Goal: Check status: Check status

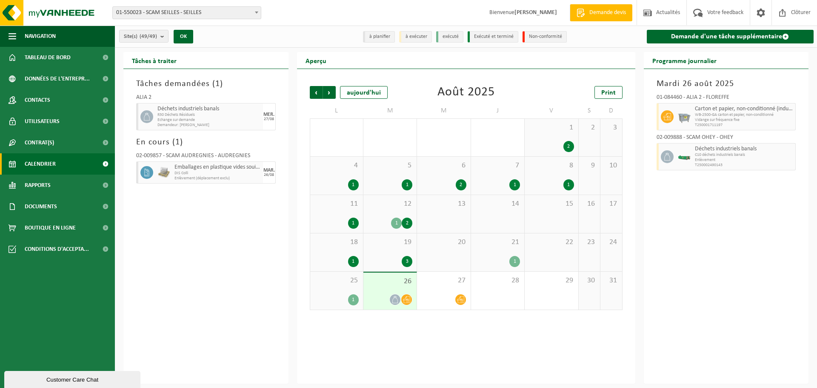
click at [206, 13] on span "01-550023 - SCAM SEILLES - SEILLES" at bounding box center [187, 13] width 148 height 12
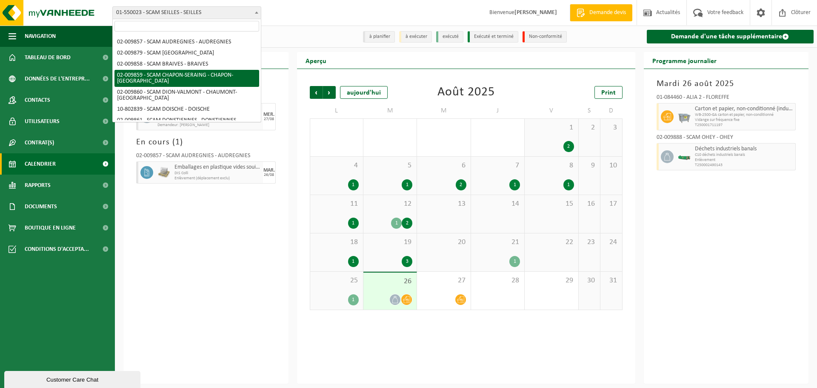
scroll to position [85, 0]
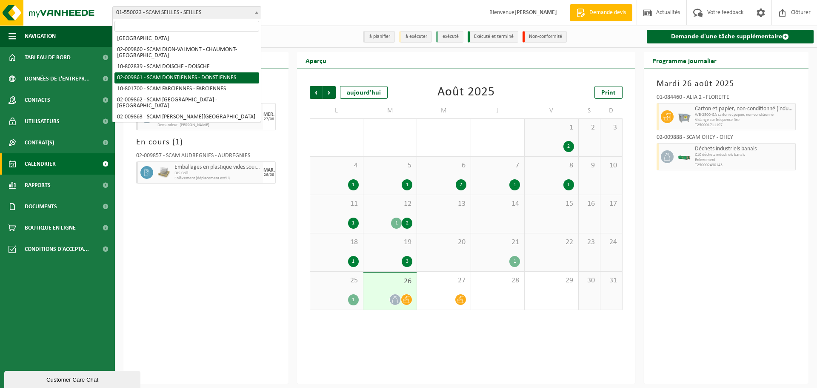
select select "1907"
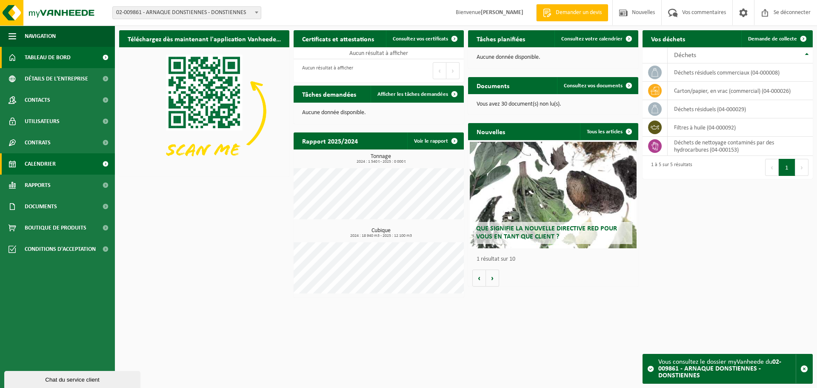
click at [62, 163] on link "Calendrier" at bounding box center [57, 163] width 115 height 21
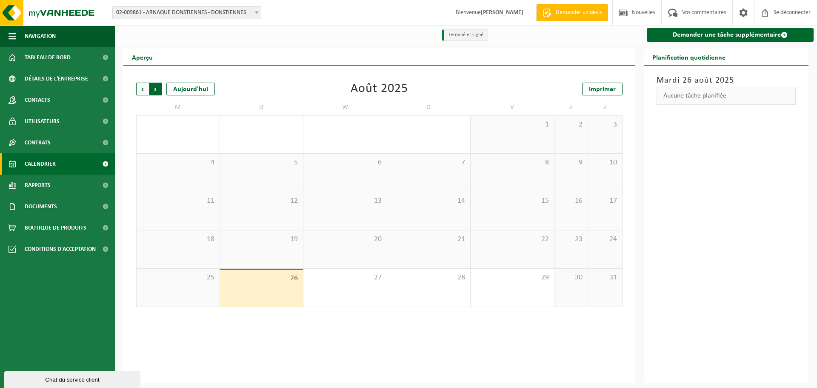
click at [147, 83] on div "Précédent Suivant" at bounding box center [178, 83] width 85 height 0
click at [146, 92] on span "Précédent" at bounding box center [142, 89] width 13 height 13
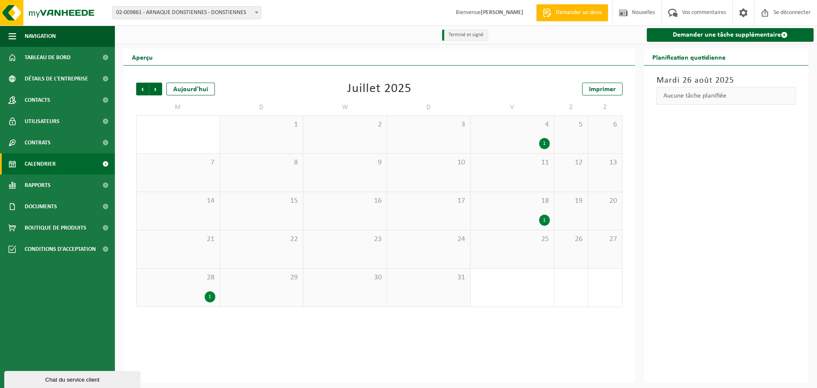
click at [199, 278] on span "28" at bounding box center [178, 277] width 74 height 9
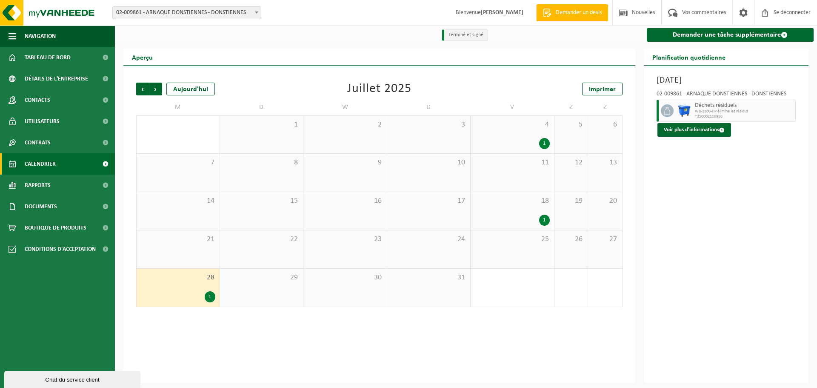
click at [528, 209] on div "18 1" at bounding box center [512, 211] width 83 height 38
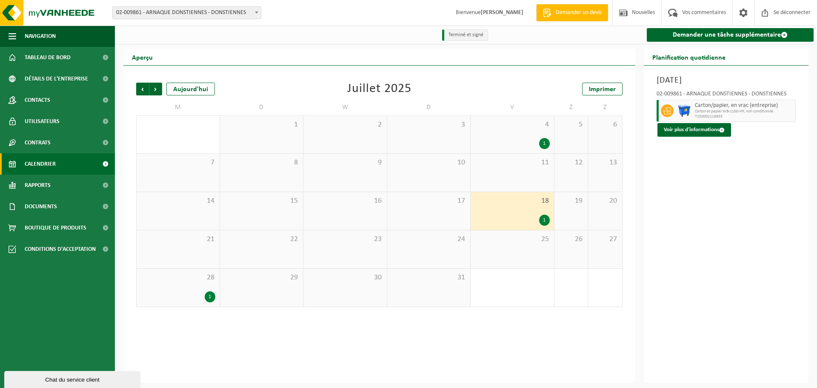
click at [514, 137] on div "4 1" at bounding box center [512, 134] width 83 height 37
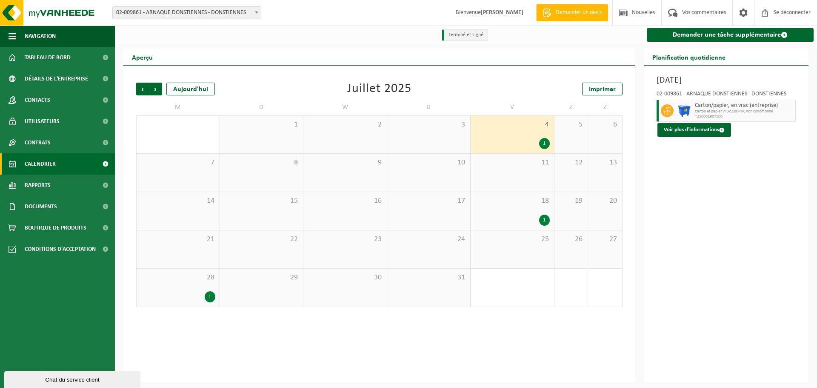
click at [430, 332] on div "Précédent Suivant [DATE] [DATE] Imprimer M D W D V Z Z 30 1 2 3 4 1 5 6 7 8 9 1…" at bounding box center [379, 224] width 512 height 317
